Goal: Task Accomplishment & Management: Use online tool/utility

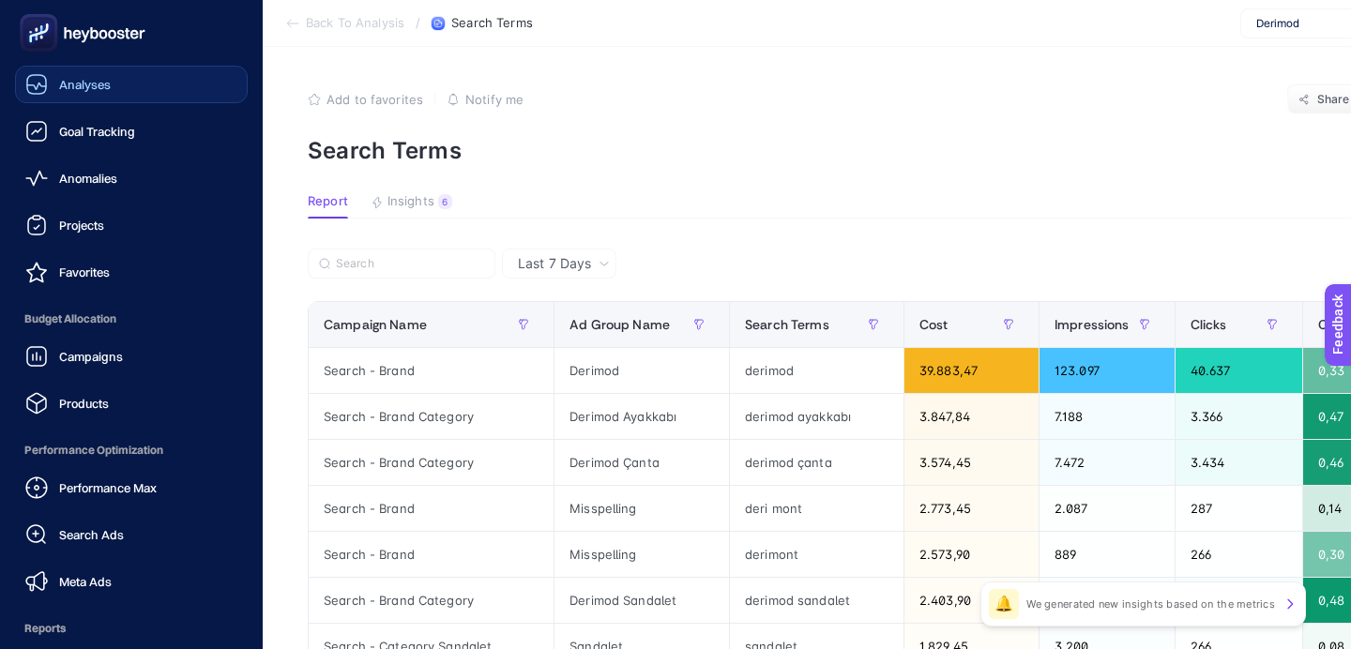
click at [86, 87] on span "Analyses" at bounding box center [85, 84] width 52 height 15
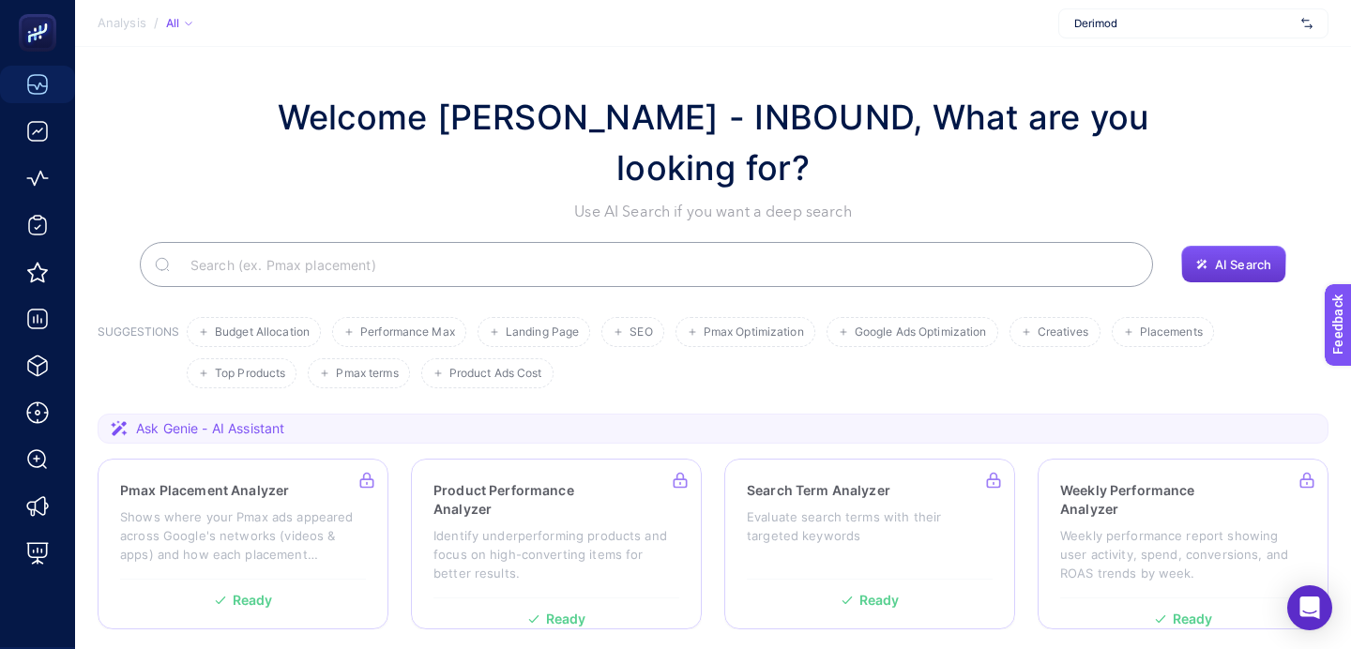
click at [1240, 275] on button "AI Search" at bounding box center [1233, 265] width 105 height 38
click at [1235, 221] on span "Upcoming" at bounding box center [1243, 222] width 60 height 15
click at [1230, 266] on span "AI Search" at bounding box center [1243, 264] width 56 height 15
click at [1221, 209] on button "Upcoming" at bounding box center [1233, 223] width 109 height 38
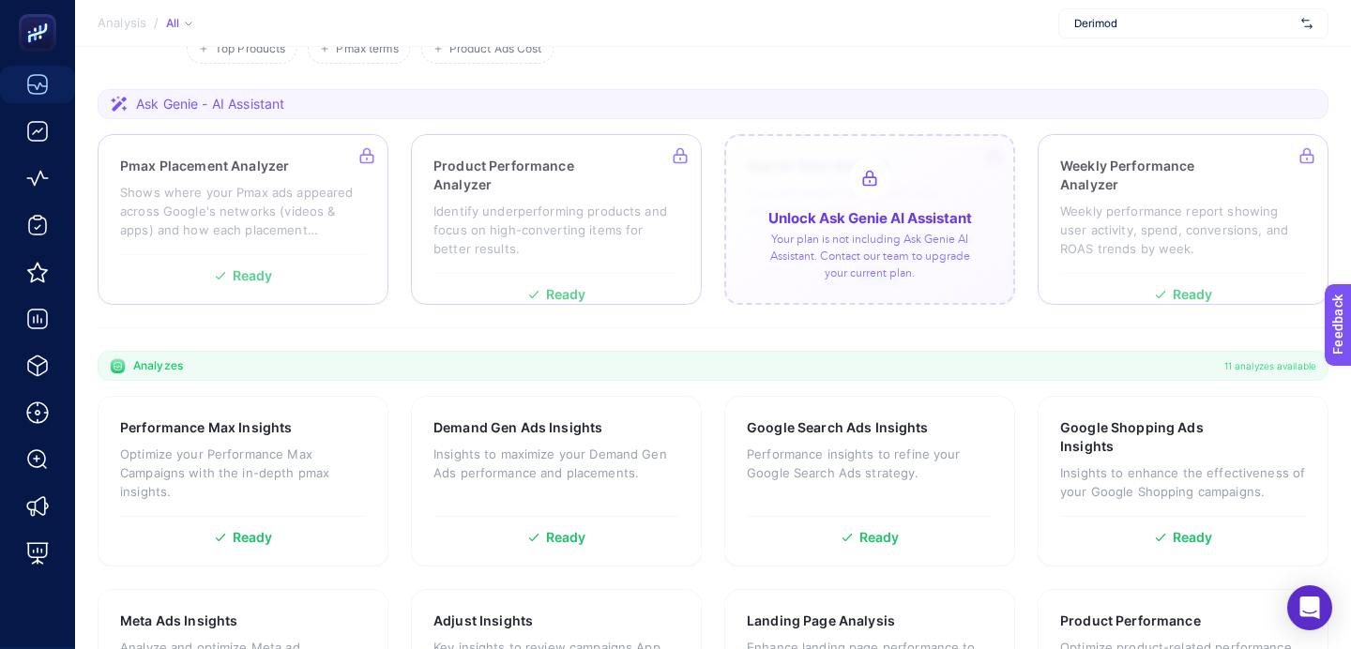
scroll to position [391, 0]
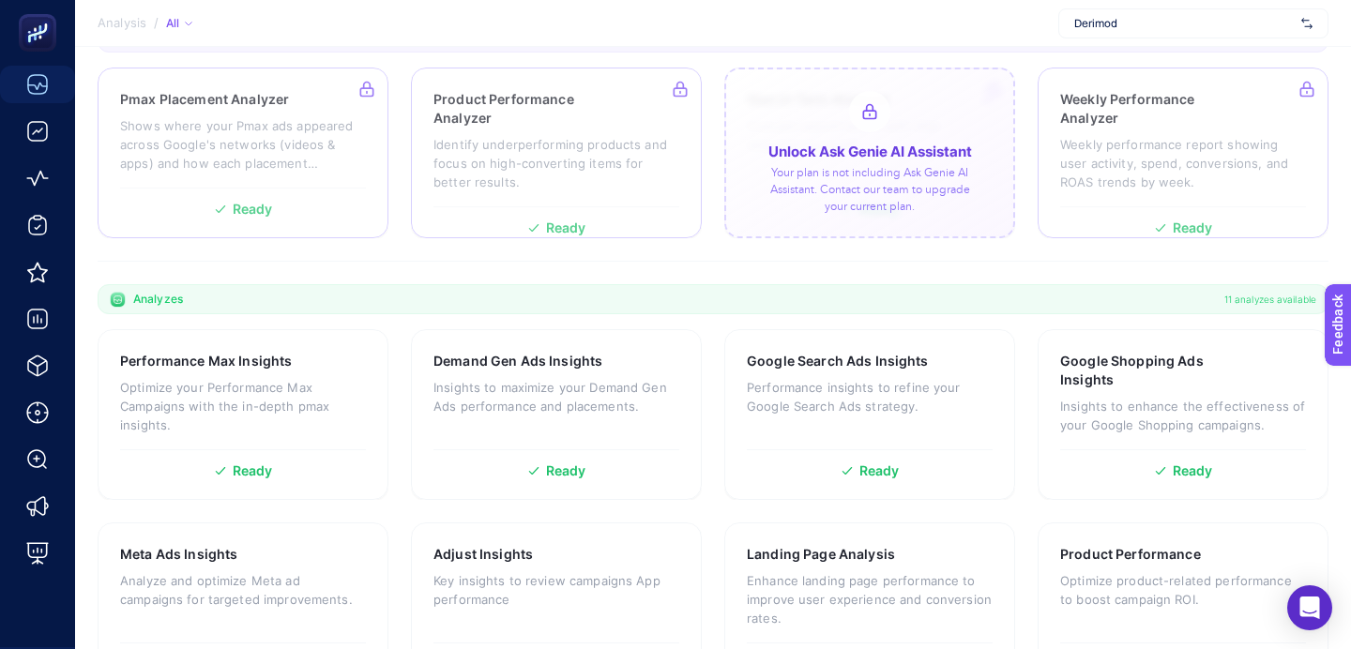
click at [929, 194] on div at bounding box center [869, 153] width 291 height 171
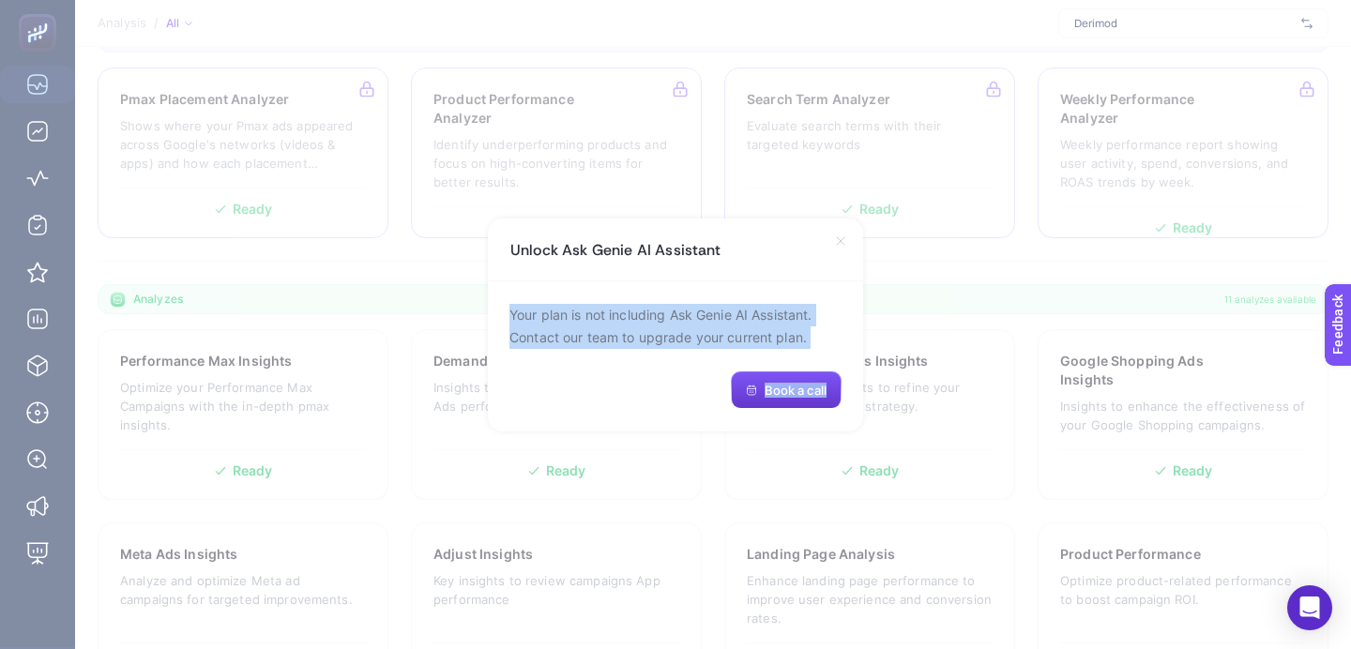
drag, startPoint x: 506, startPoint y: 309, endPoint x: 824, endPoint y: 401, distance: 331.1
click at [824, 401] on div "Your plan is not including Ask Genie AI Assistant. Contact our team to upgrade …" at bounding box center [675, 356] width 375 height 150
click at [778, 395] on span "Book a call" at bounding box center [796, 390] width 62 height 15
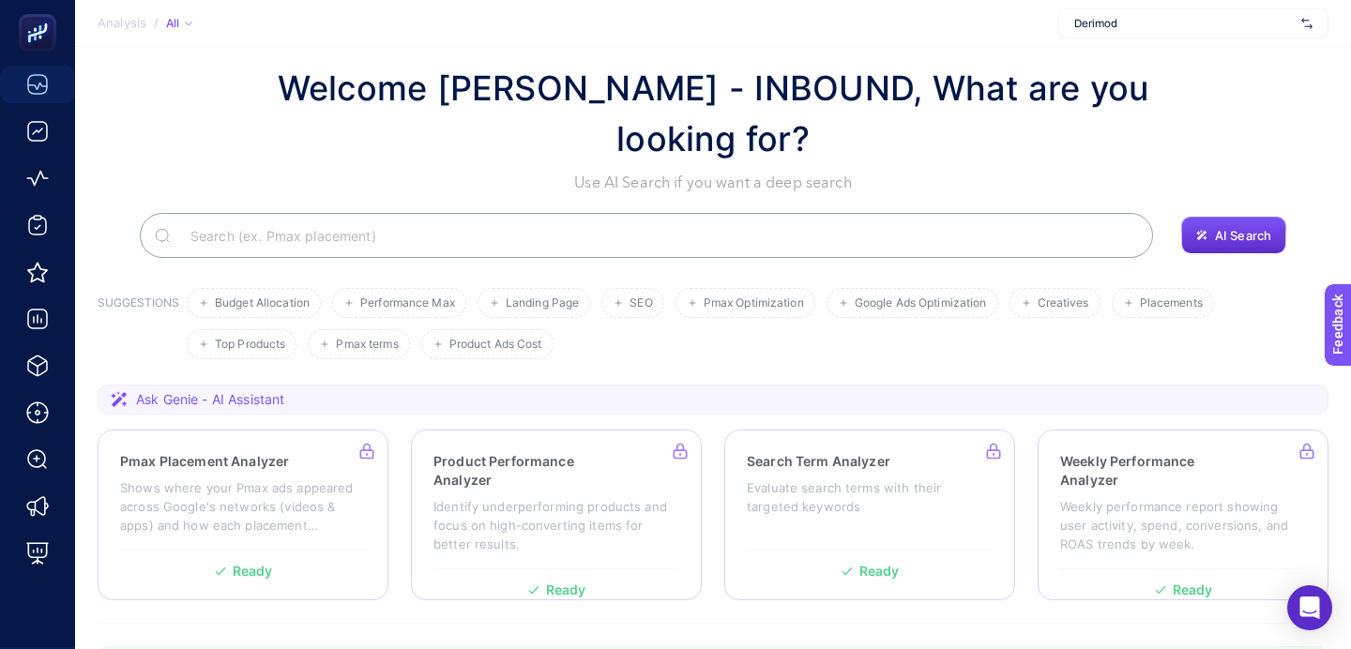
scroll to position [0, 0]
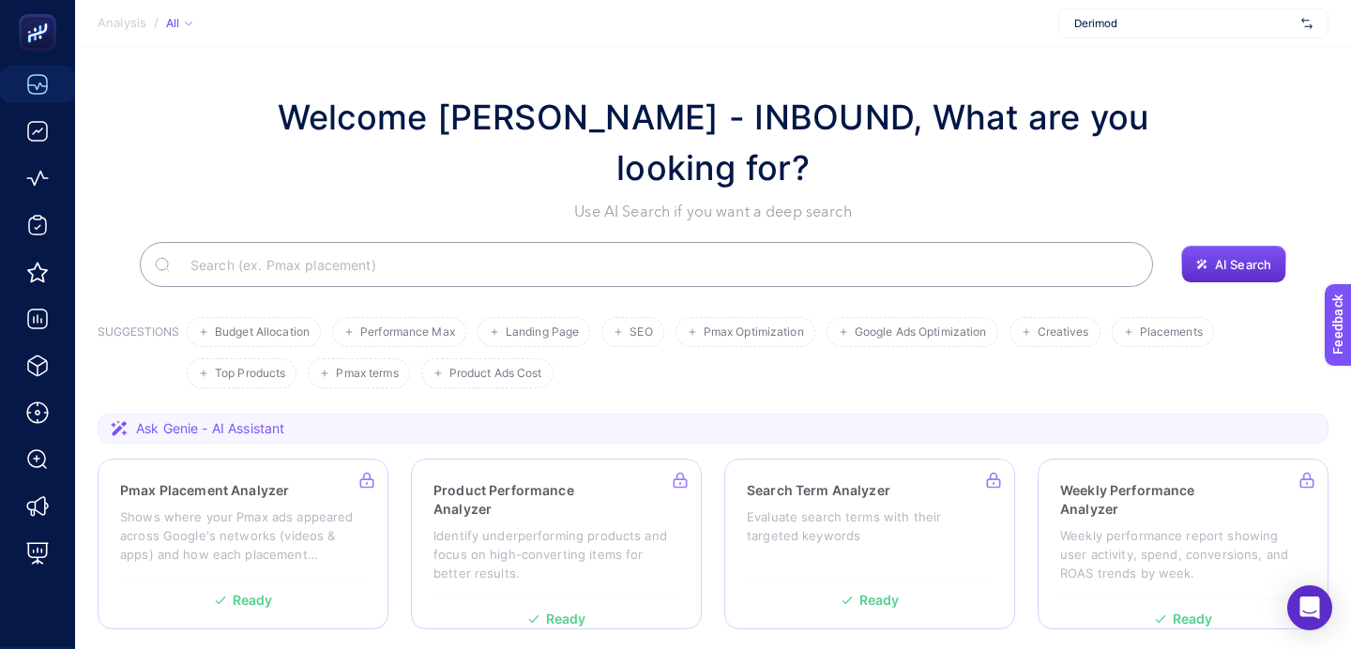
click at [1162, 254] on div "AI Search" at bounding box center [713, 264] width 1231 height 45
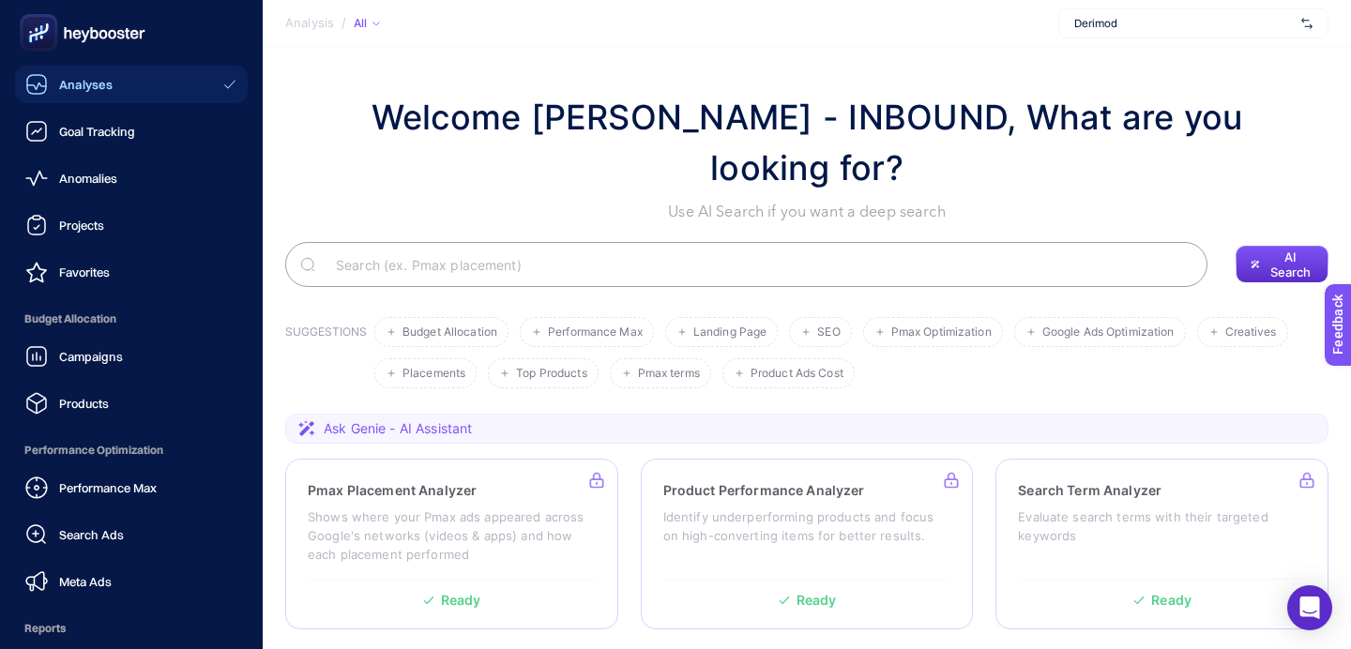
scroll to position [216, 0]
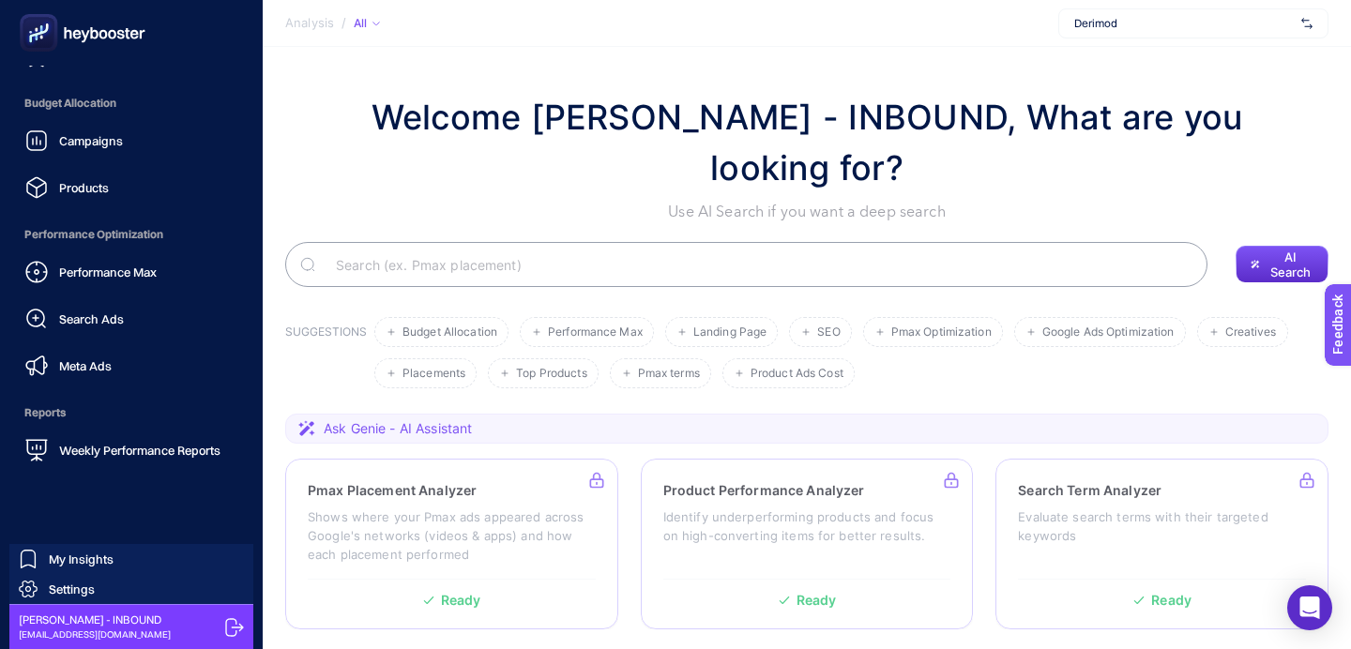
click at [236, 627] on icon at bounding box center [234, 627] width 18 height 18
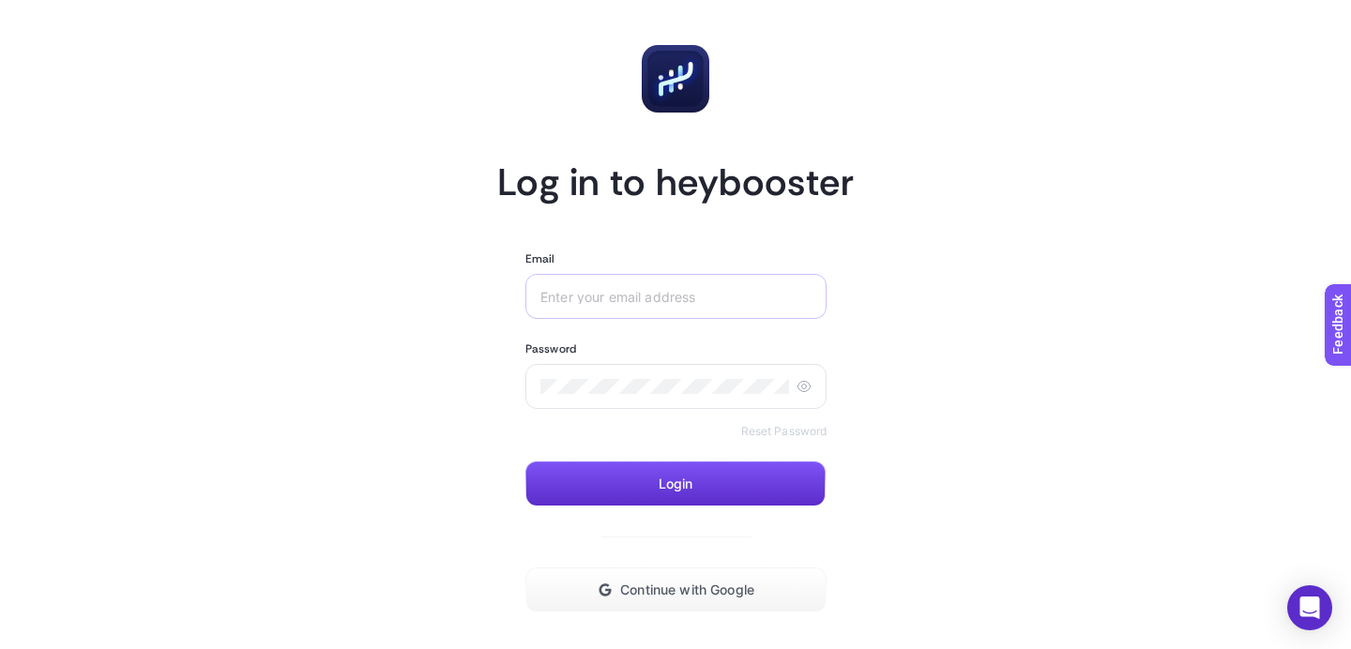
click at [689, 309] on div at bounding box center [675, 296] width 301 height 45
click at [682, 297] on input "Email" at bounding box center [675, 296] width 271 height 15
type input "e"
click at [667, 600] on button "Continue with Google" at bounding box center [675, 590] width 301 height 45
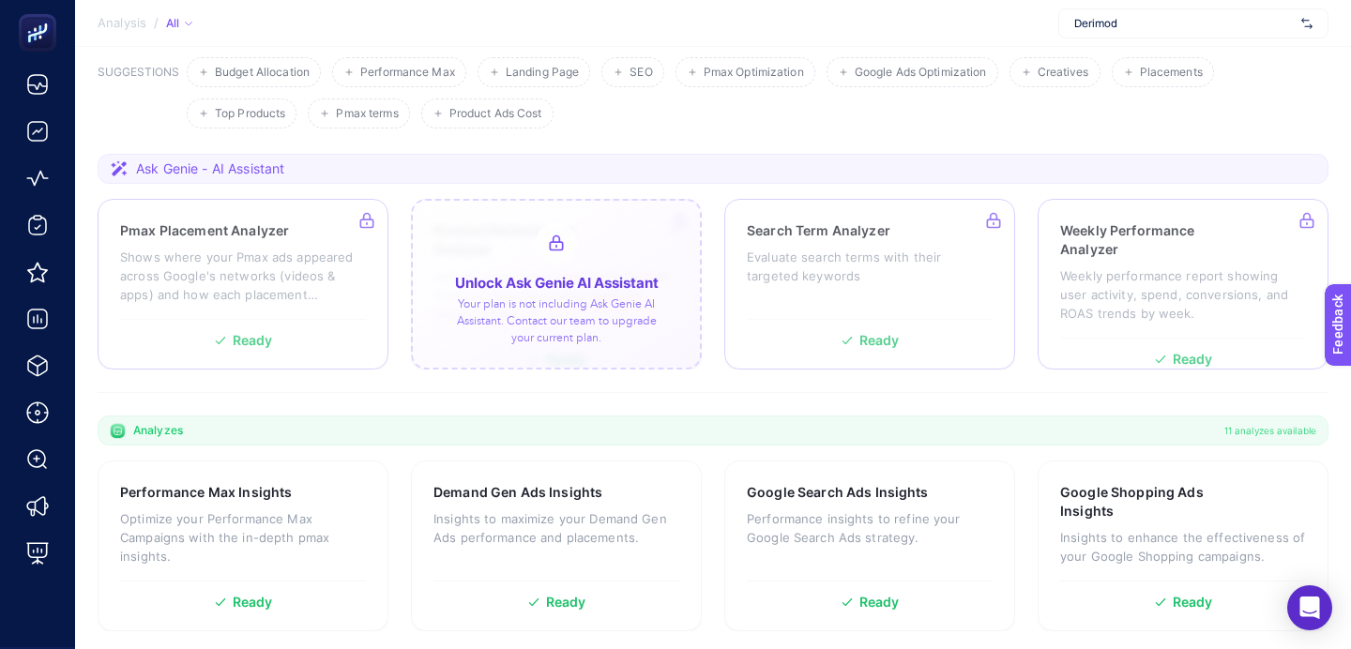
scroll to position [261, 0]
click at [647, 252] on div at bounding box center [556, 283] width 291 height 171
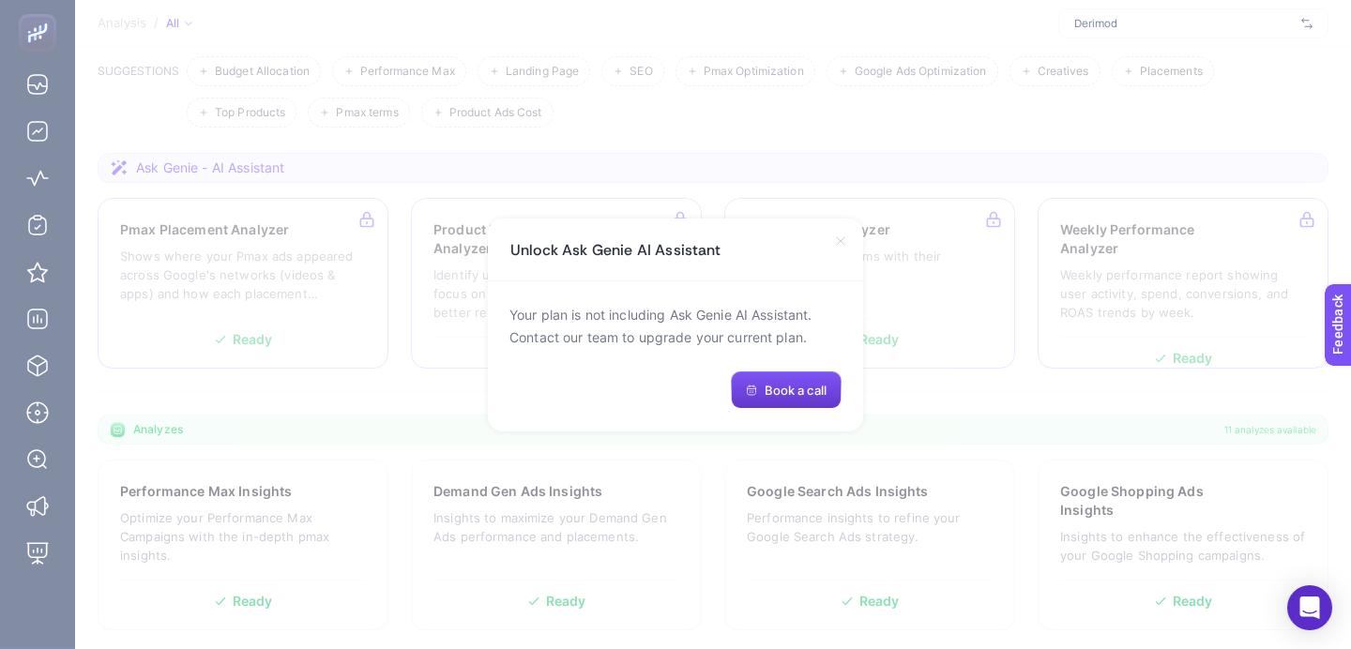
click at [785, 391] on span "Book a call" at bounding box center [796, 390] width 62 height 15
click at [833, 242] on icon at bounding box center [840, 241] width 15 height 15
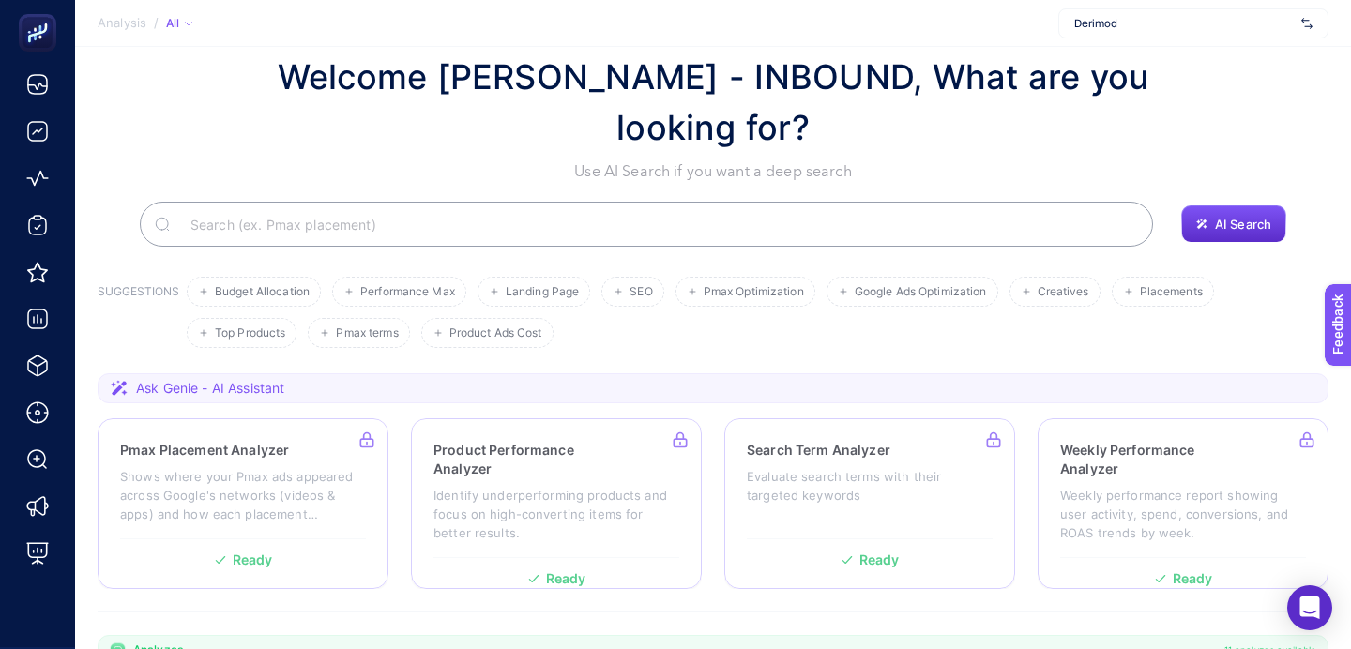
scroll to position [0, 0]
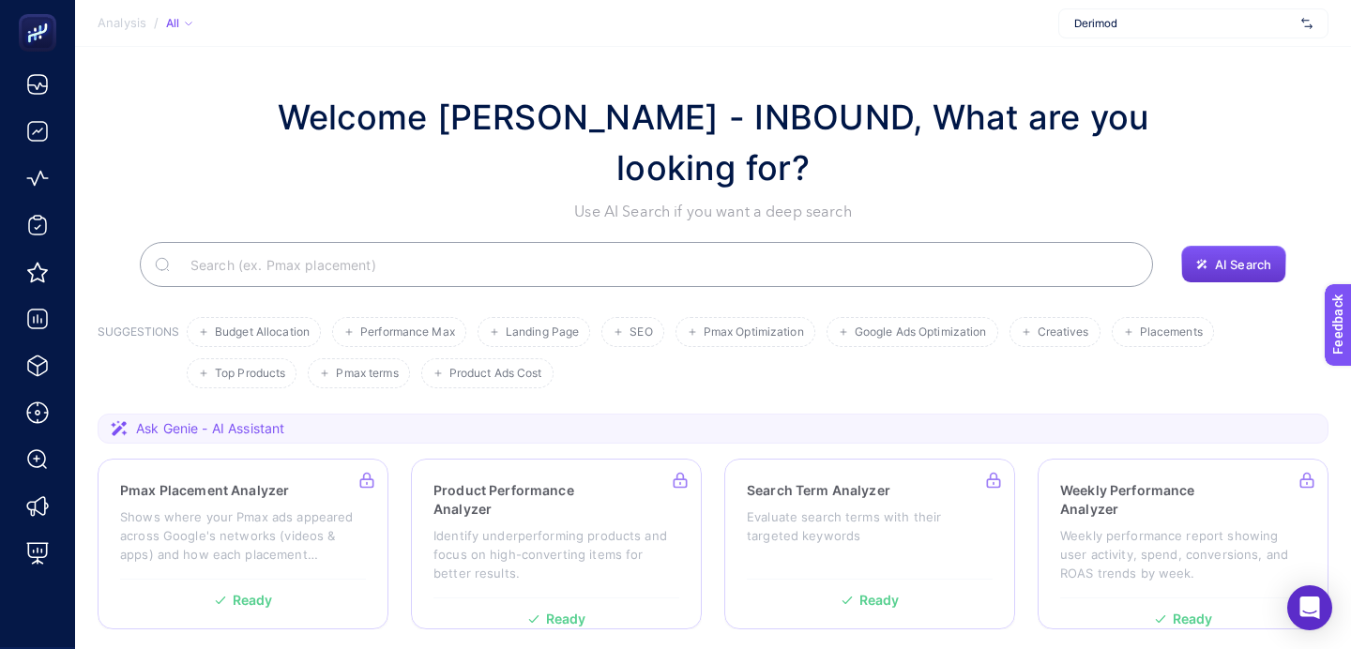
click at [1229, 247] on button "AI Search" at bounding box center [1233, 265] width 105 height 38
click at [1230, 221] on span "Upcoming" at bounding box center [1243, 222] width 60 height 15
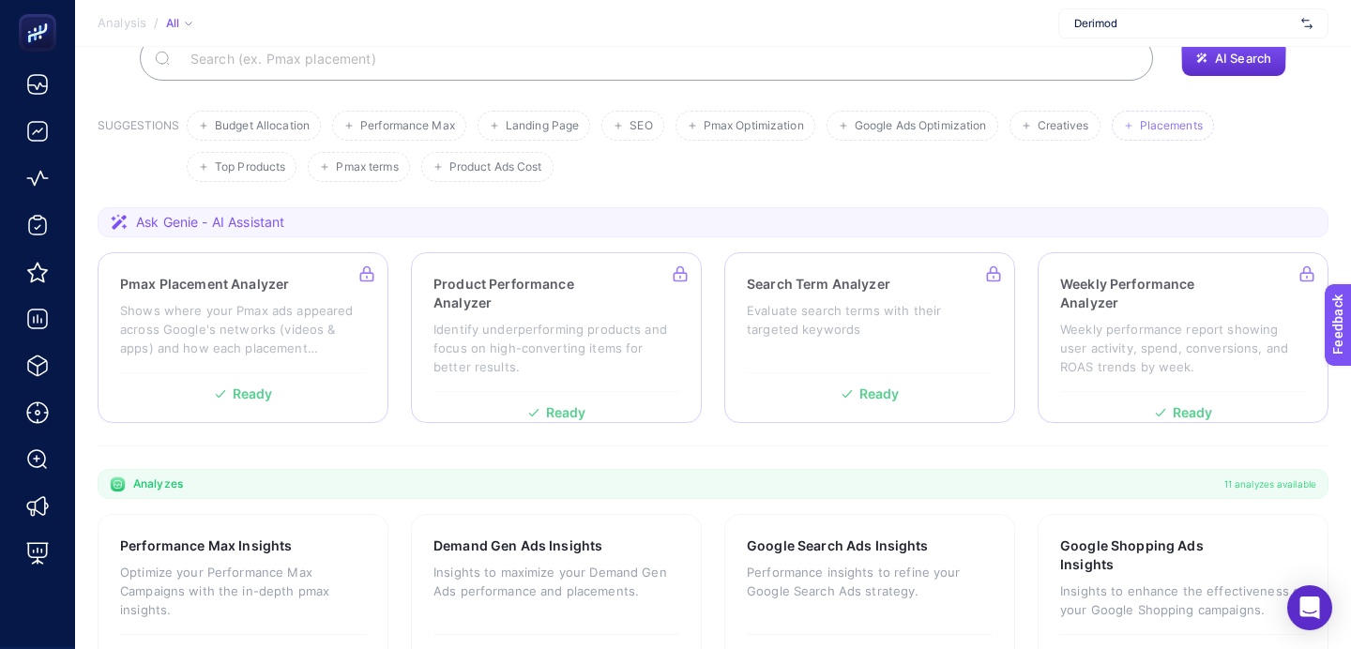
scroll to position [214, 0]
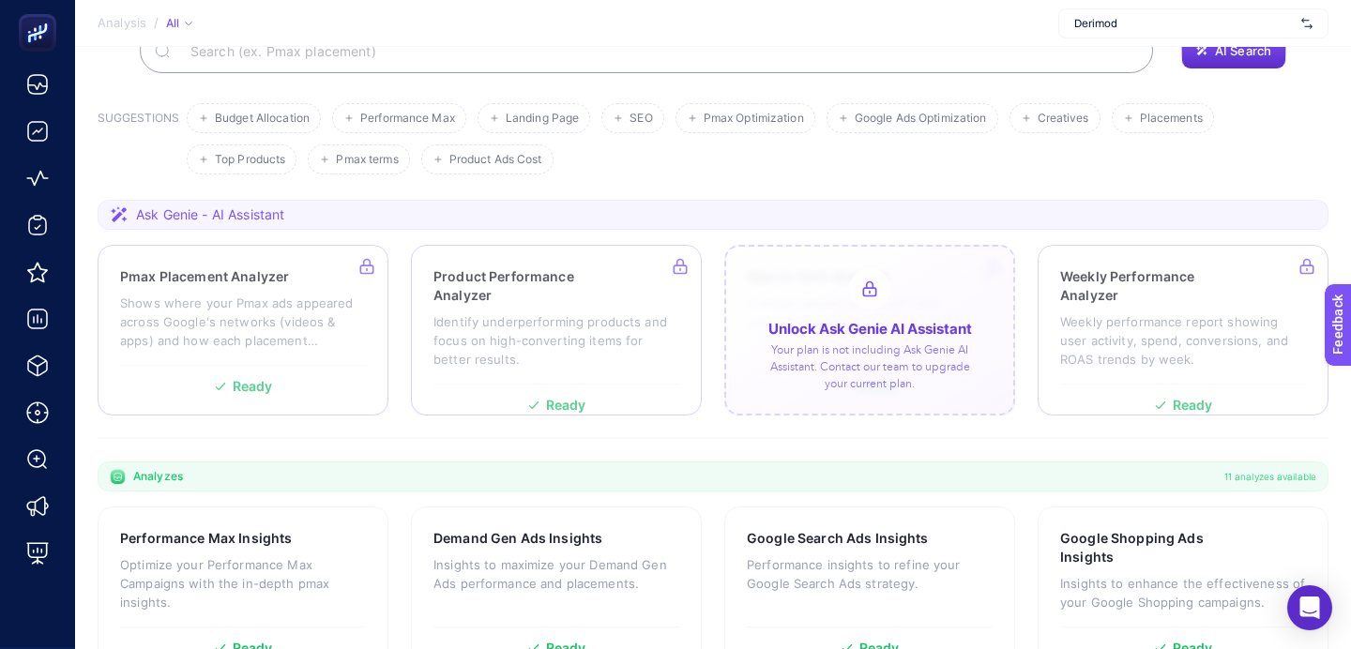
click at [880, 312] on div at bounding box center [869, 330] width 291 height 171
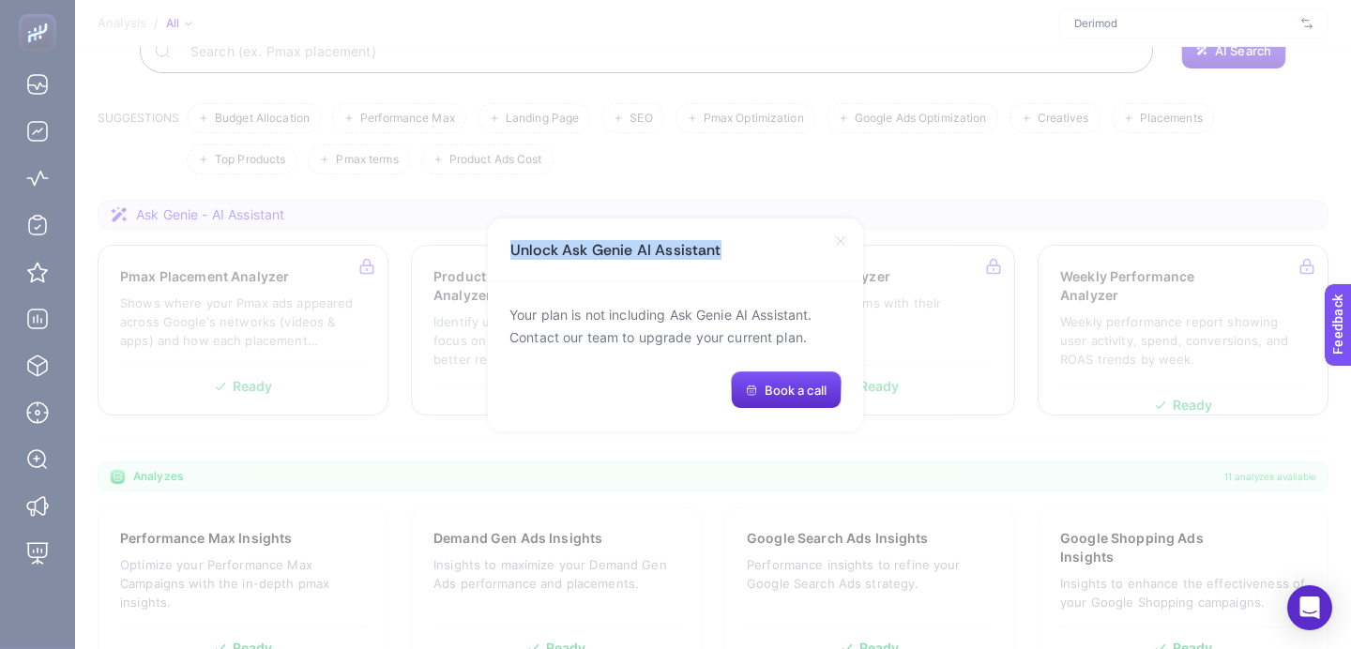
drag, startPoint x: 506, startPoint y: 249, endPoint x: 708, endPoint y: 260, distance: 203.0
click at [709, 260] on div "Unlock Ask Genie AI Assistant" at bounding box center [675, 250] width 375 height 63
click at [793, 403] on button "Book a call" at bounding box center [786, 391] width 111 height 38
click at [640, 375] on div "Your plan is not including Ask Genie AI Assistant. Contact our team to upgrade …" at bounding box center [675, 356] width 375 height 150
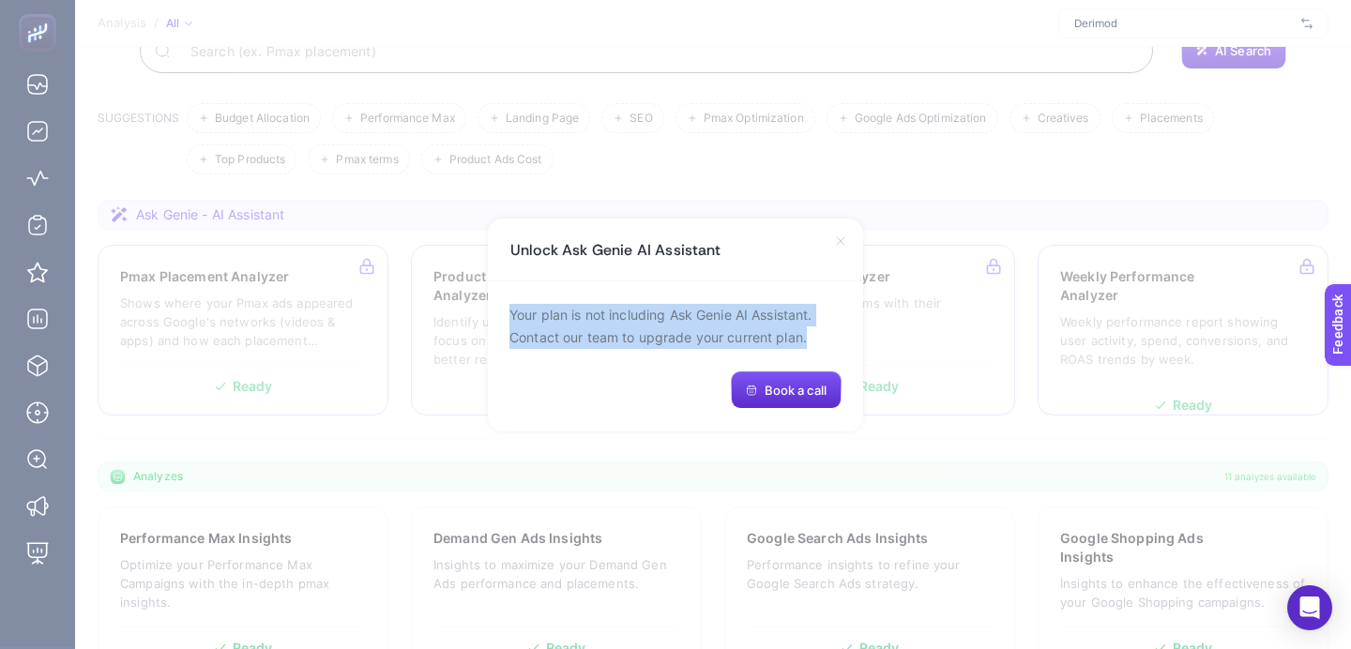
drag, startPoint x: 506, startPoint y: 303, endPoint x: 825, endPoint y: 347, distance: 322.1
click at [825, 347] on div "Your plan is not including Ask Genie AI Assistant. Contact our team to upgrade …" at bounding box center [675, 356] width 375 height 150
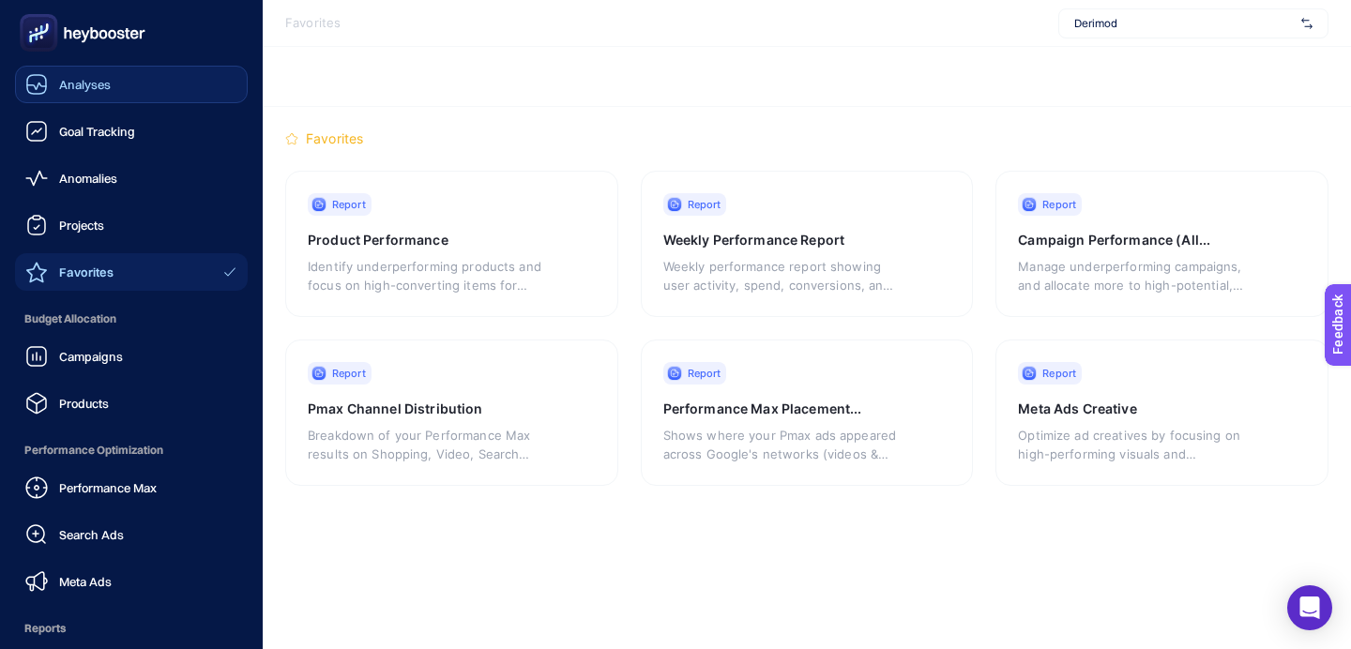
click at [45, 88] on icon at bounding box center [36, 84] width 23 height 23
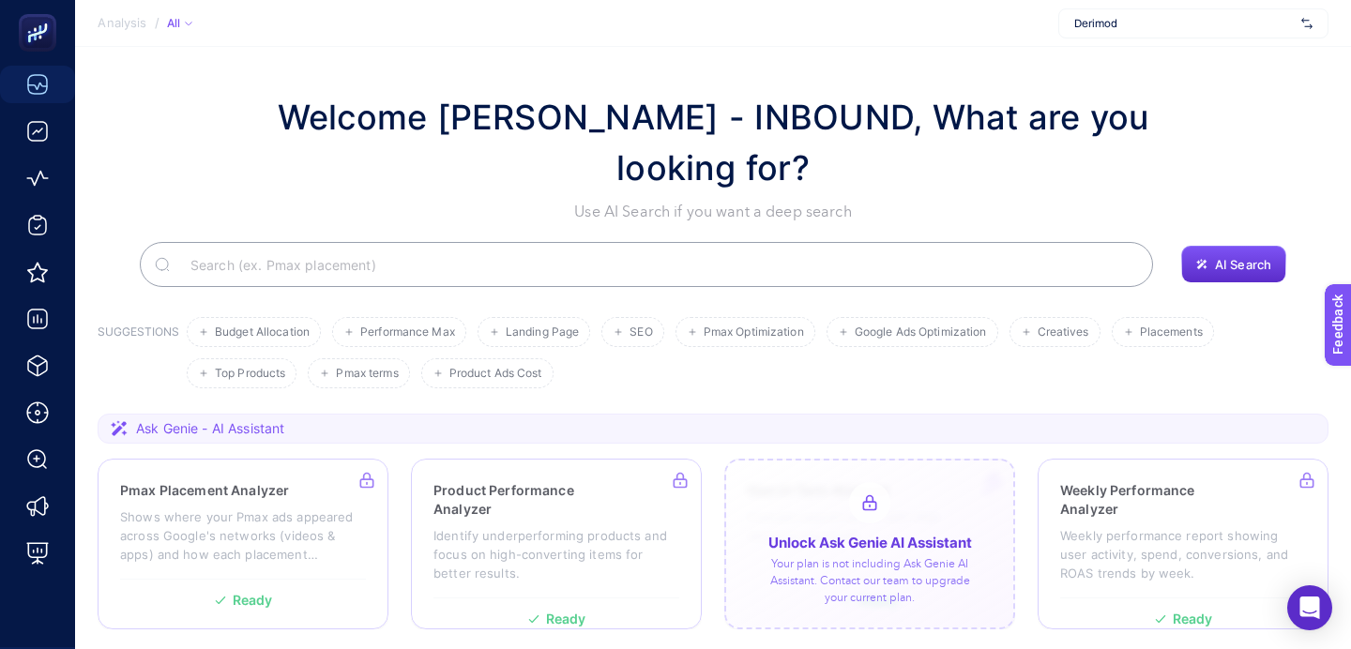
click at [773, 481] on div at bounding box center [869, 544] width 291 height 171
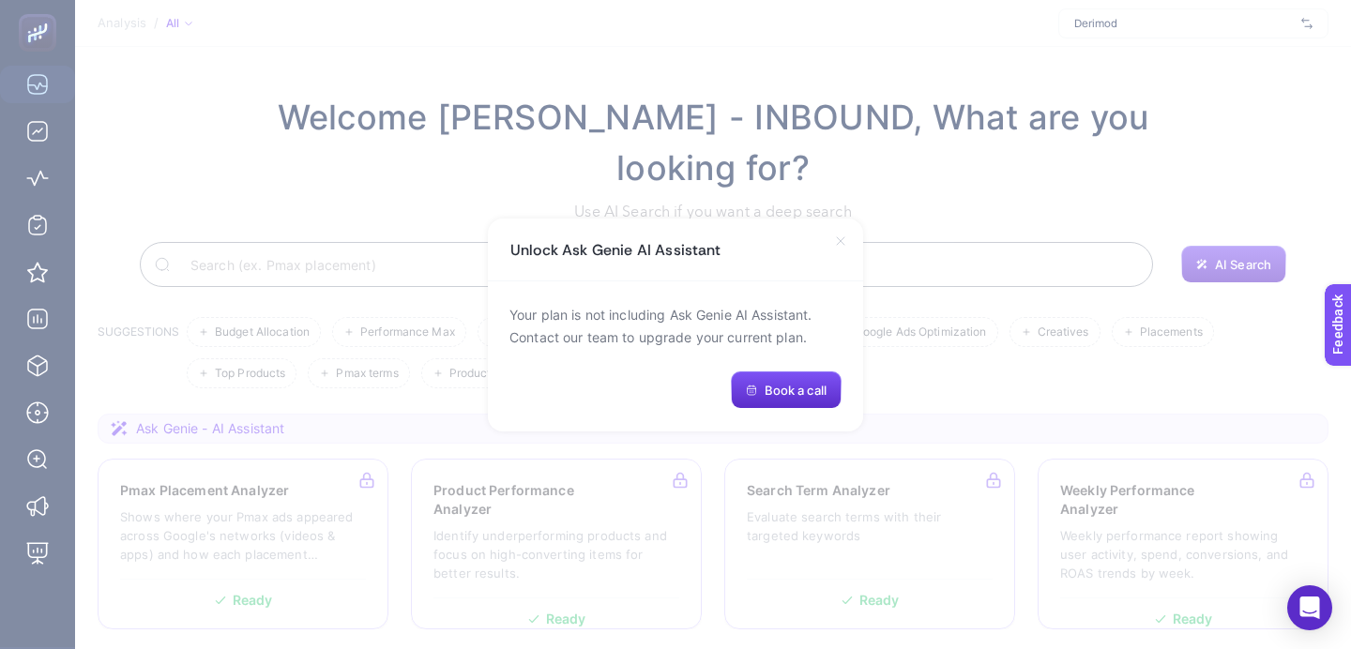
click at [838, 243] on icon at bounding box center [840, 241] width 15 height 15
